Goal: Information Seeking & Learning: Learn about a topic

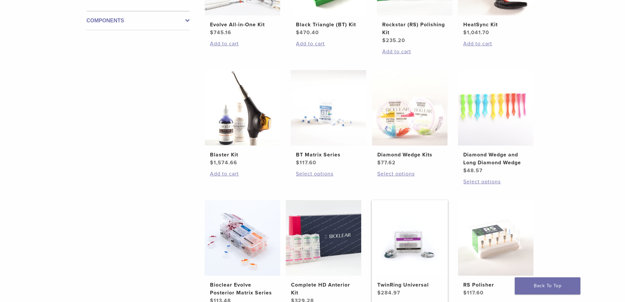
scroll to position [394, 0]
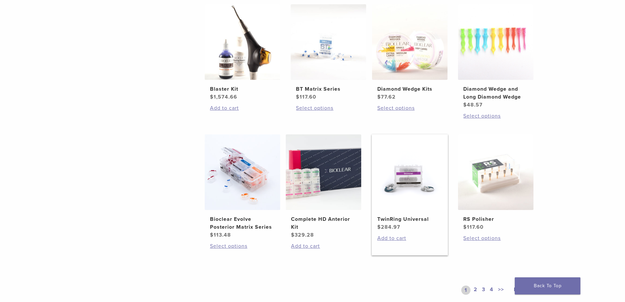
click at [395, 187] on img at bounding box center [409, 171] width 75 height 75
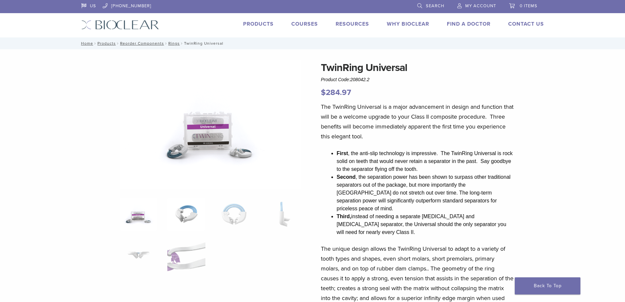
click at [180, 216] on img at bounding box center [186, 214] width 38 height 33
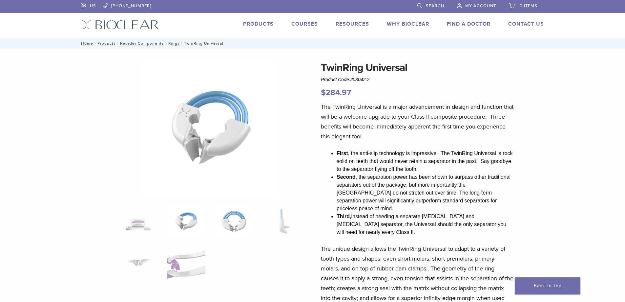
click at [228, 222] on img at bounding box center [234, 221] width 38 height 33
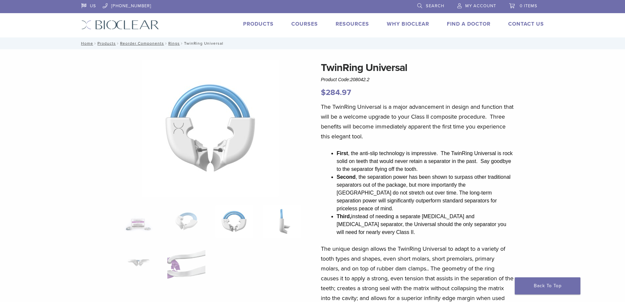
click at [285, 224] on img at bounding box center [282, 221] width 38 height 33
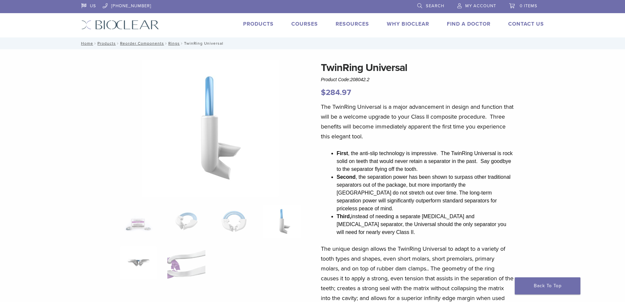
click at [131, 265] on img at bounding box center [139, 262] width 38 height 33
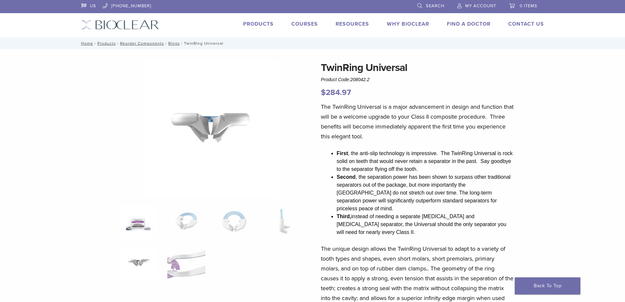
click at [133, 225] on img at bounding box center [139, 221] width 38 height 33
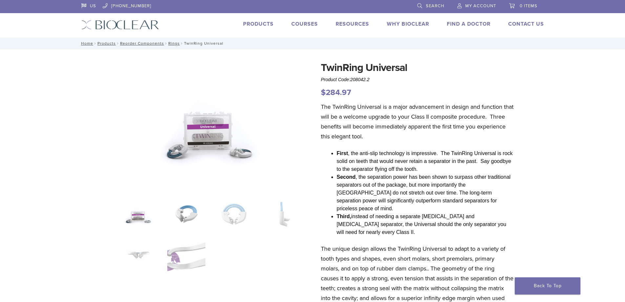
click at [188, 218] on img at bounding box center [186, 214] width 38 height 33
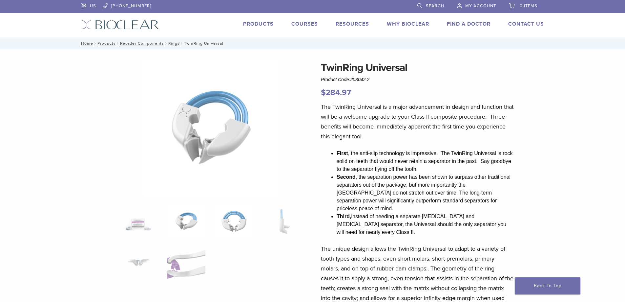
drag, startPoint x: 231, startPoint y: 218, endPoint x: 237, endPoint y: 218, distance: 6.2
click at [231, 218] on img at bounding box center [234, 221] width 38 height 33
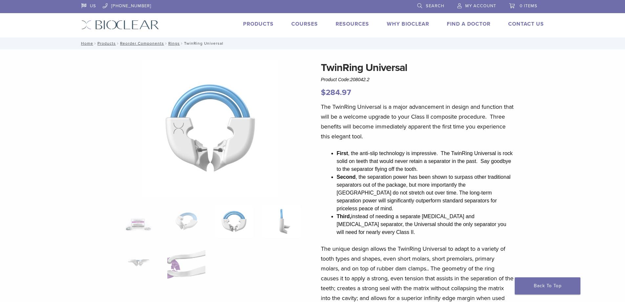
click at [284, 222] on img at bounding box center [282, 221] width 38 height 33
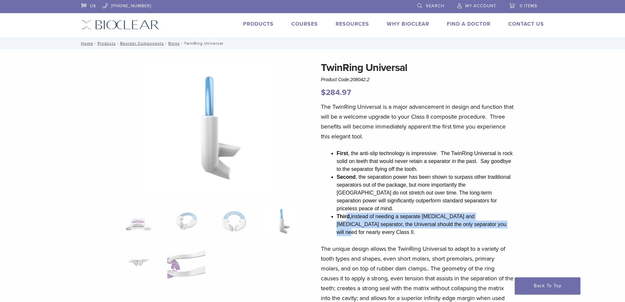
drag, startPoint x: 347, startPoint y: 207, endPoint x: 478, endPoint y: 215, distance: 131.1
click at [478, 215] on li "Third, instead of needing a separate [MEDICAL_DATA] and [MEDICAL_DATA] separato…" at bounding box center [425, 224] width 177 height 24
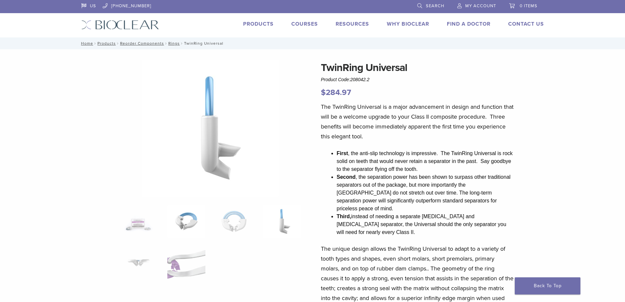
click at [194, 223] on img at bounding box center [186, 221] width 38 height 33
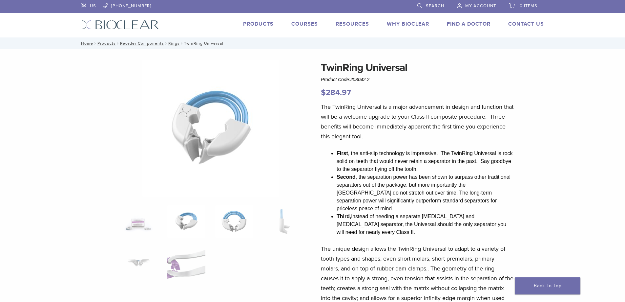
click at [225, 218] on img at bounding box center [234, 221] width 38 height 33
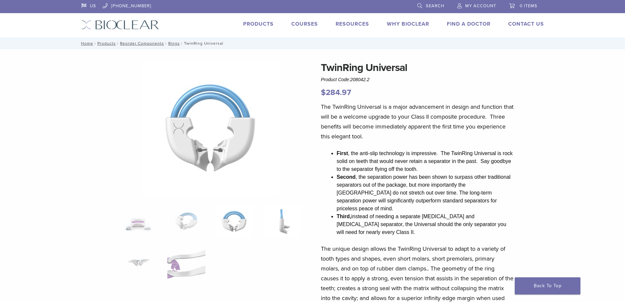
click at [290, 218] on img at bounding box center [282, 221] width 38 height 33
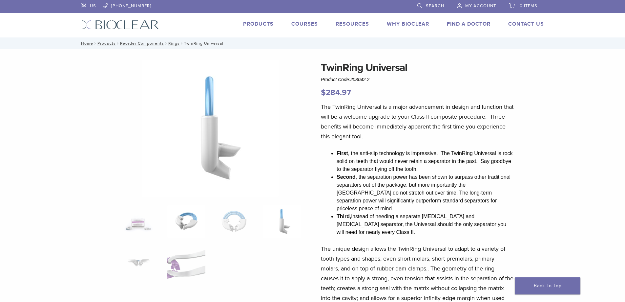
click at [181, 224] on img at bounding box center [186, 221] width 38 height 33
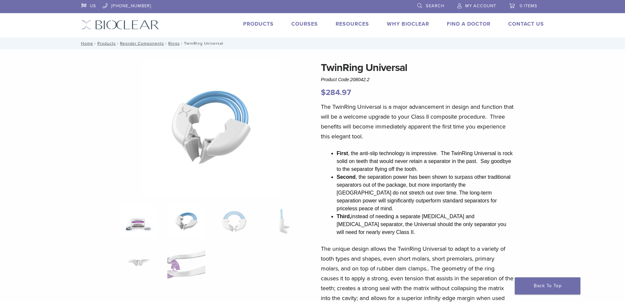
click at [124, 221] on img at bounding box center [139, 221] width 38 height 33
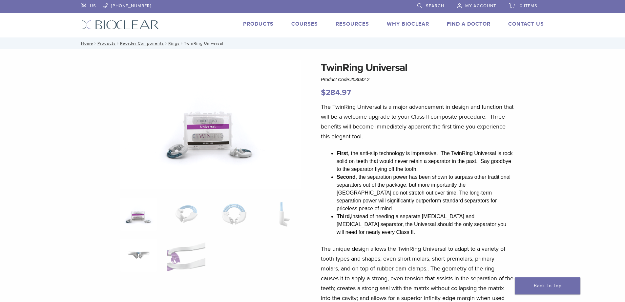
drag, startPoint x: 139, startPoint y: 250, endPoint x: 146, endPoint y: 251, distance: 7.3
click at [139, 250] on img at bounding box center [139, 255] width 38 height 33
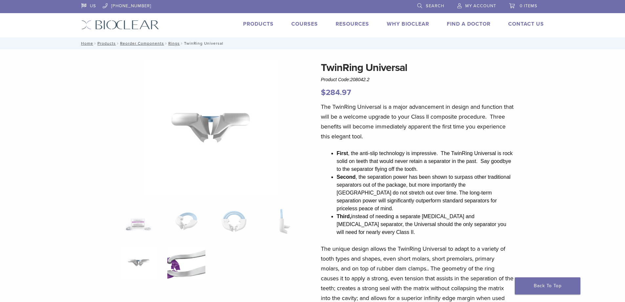
click at [192, 263] on img at bounding box center [186, 262] width 38 height 33
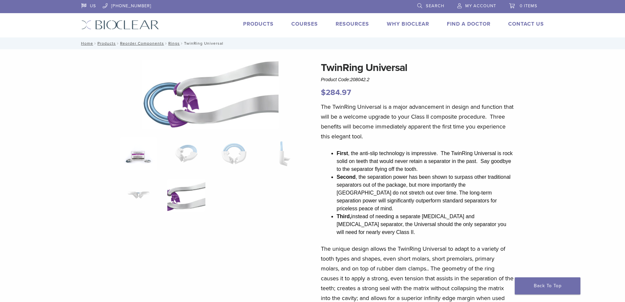
click at [142, 155] on img at bounding box center [139, 153] width 38 height 33
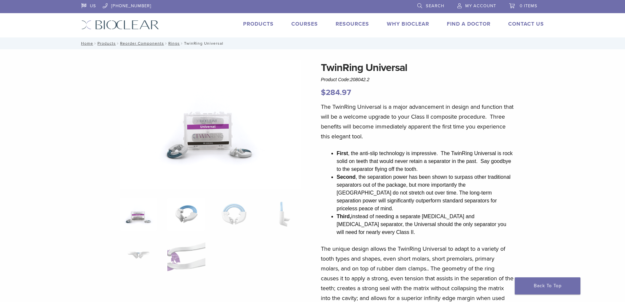
click at [183, 210] on img at bounding box center [186, 214] width 38 height 33
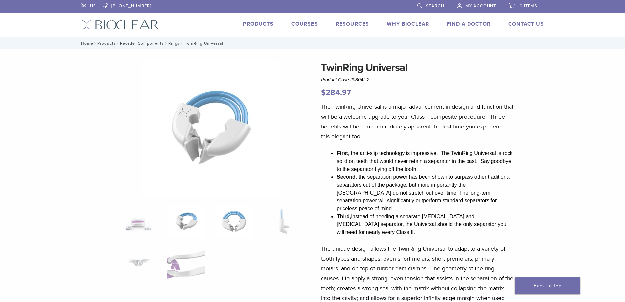
click at [236, 216] on img at bounding box center [234, 221] width 38 height 33
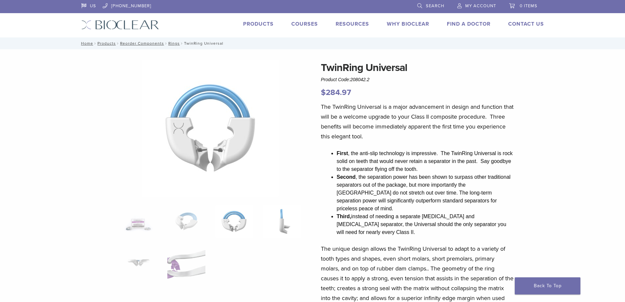
click at [286, 223] on img at bounding box center [282, 221] width 38 height 33
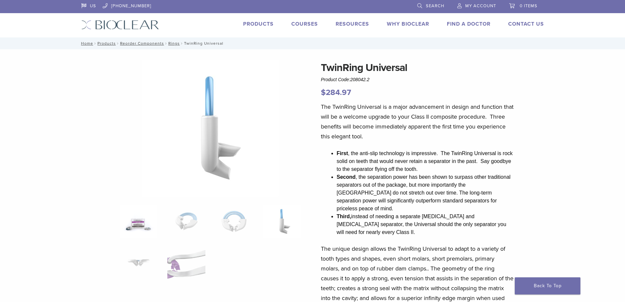
click at [130, 228] on img at bounding box center [139, 221] width 38 height 33
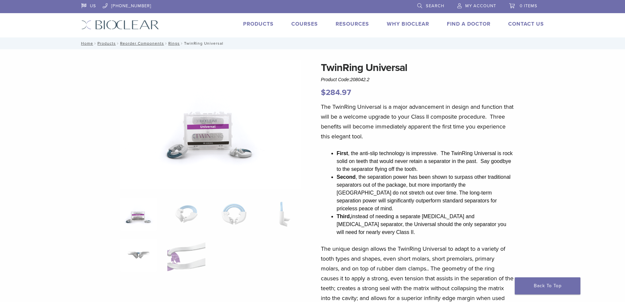
click at [135, 259] on img at bounding box center [139, 255] width 38 height 33
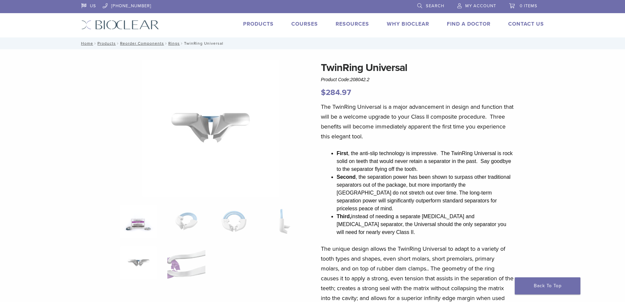
click at [131, 227] on img at bounding box center [139, 221] width 38 height 33
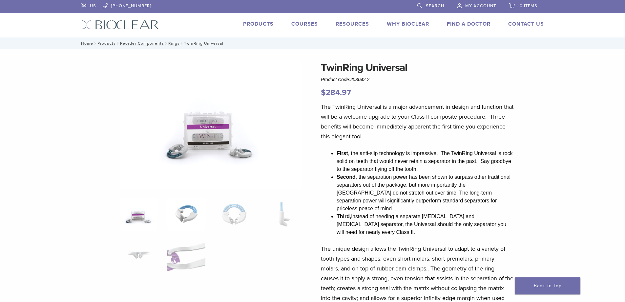
click at [198, 223] on img at bounding box center [186, 214] width 38 height 33
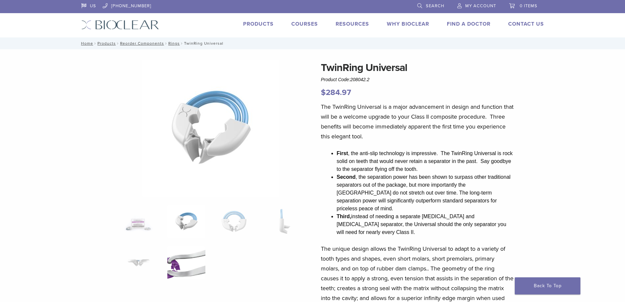
click at [175, 262] on img at bounding box center [186, 262] width 38 height 33
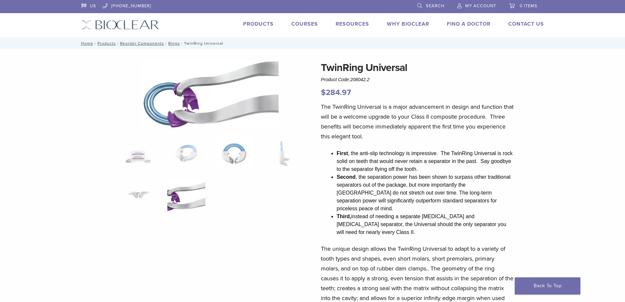
click at [241, 158] on img at bounding box center [234, 153] width 38 height 33
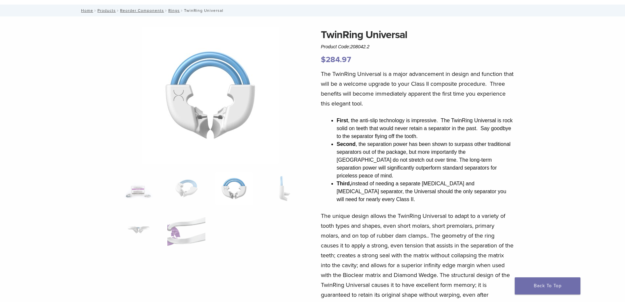
scroll to position [66, 0]
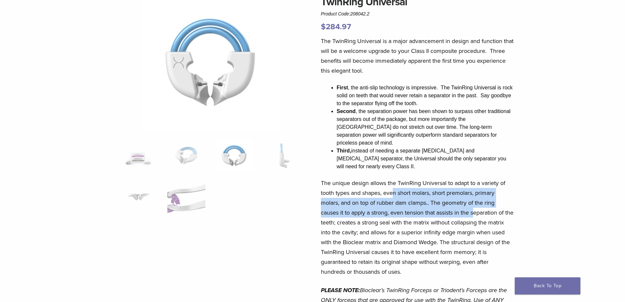
drag, startPoint x: 429, startPoint y: 176, endPoint x: 474, endPoint y: 198, distance: 50.3
click at [474, 198] on p "The unique design allows the TwinRing Universal to adapt to a variety of tooth …" at bounding box center [417, 227] width 193 height 98
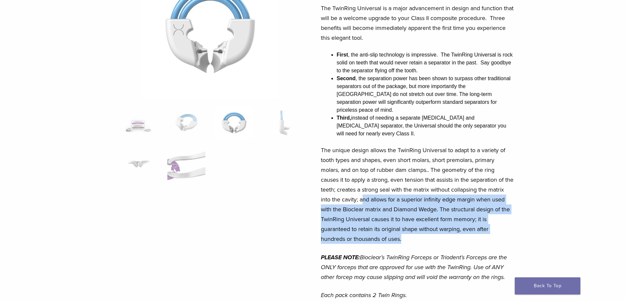
drag, startPoint x: 385, startPoint y: 183, endPoint x: 504, endPoint y: 221, distance: 124.5
click at [504, 221] on p "The unique design allows the TwinRing Universal to adapt to a variety of tooth …" at bounding box center [417, 194] width 193 height 98
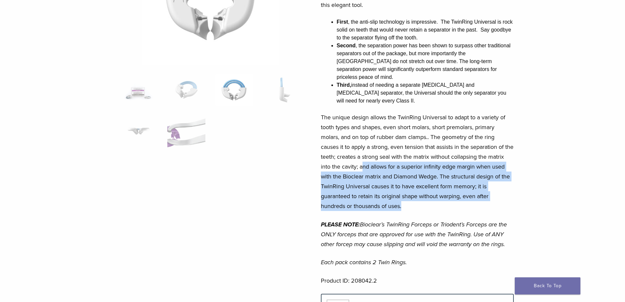
click at [394, 169] on p "The unique design allows the TwinRing Universal to adapt to a variety of tooth …" at bounding box center [417, 161] width 193 height 98
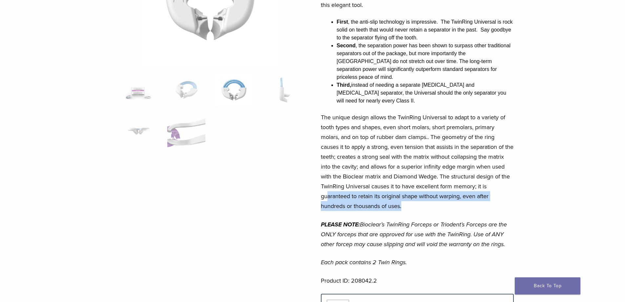
drag, startPoint x: 354, startPoint y: 181, endPoint x: 481, endPoint y: 190, distance: 127.9
click at [481, 190] on p "The unique design allows the TwinRing Universal to adapt to a variety of tooth …" at bounding box center [417, 161] width 193 height 98
click at [442, 193] on p "The unique design allows the TwinRing Universal to adapt to a variety of tooth …" at bounding box center [417, 161] width 193 height 98
drag, startPoint x: 466, startPoint y: 178, endPoint x: 389, endPoint y: 198, distance: 79.8
click at [389, 198] on div "The TwinRing Universal is a major advancement in design and function that will …" at bounding box center [417, 131] width 193 height 323
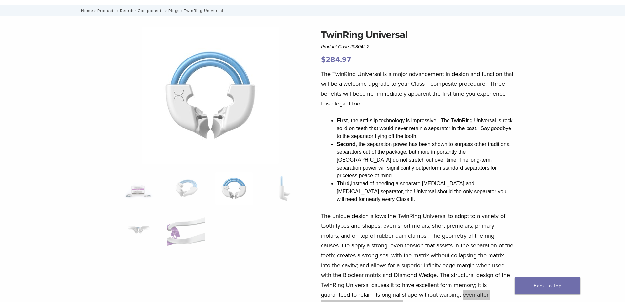
scroll to position [0, 0]
